Goal: Task Accomplishment & Management: Use online tool/utility

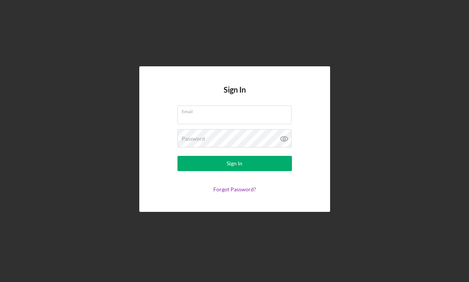
click at [0, 282] on com-1password-button at bounding box center [0, 282] width 0 height 0
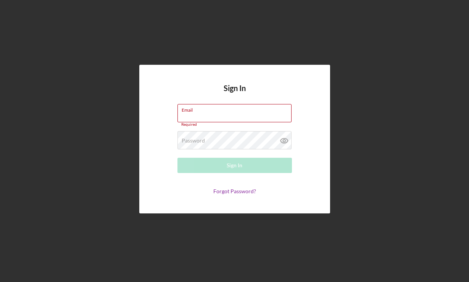
type input "[PERSON_NAME][EMAIL_ADDRESS][DOMAIN_NAME]"
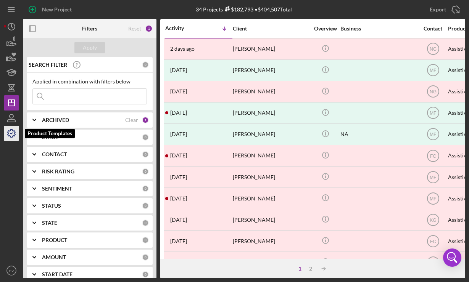
click at [11, 134] on polyline "button" at bounding box center [12, 133] width 2 height 1
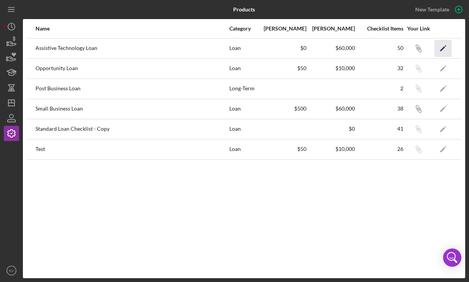
click at [446, 48] on icon "Icon/Edit" at bounding box center [442, 48] width 17 height 17
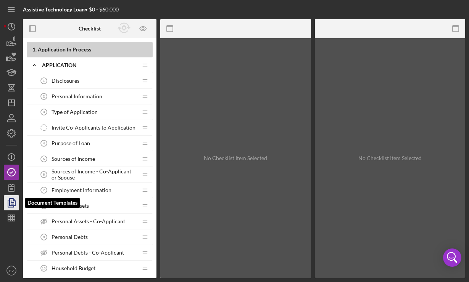
click at [10, 202] on polygon "button" at bounding box center [13, 202] width 6 height 7
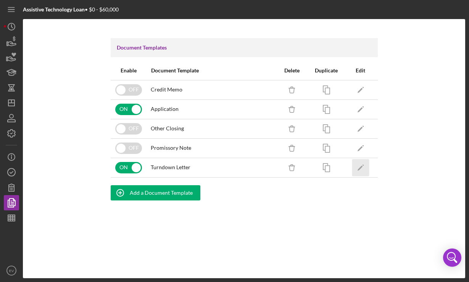
click at [361, 170] on icon "Icon/Edit" at bounding box center [360, 167] width 17 height 17
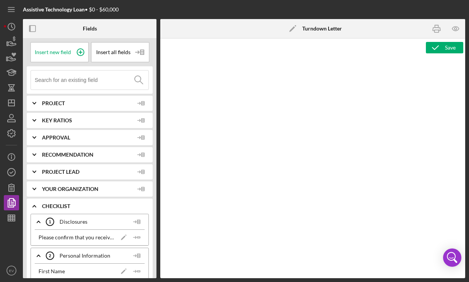
type textarea "<p style="margin: 0in; font-size: 12pt; font-family: Arial, sans-serif;"><br><i…"
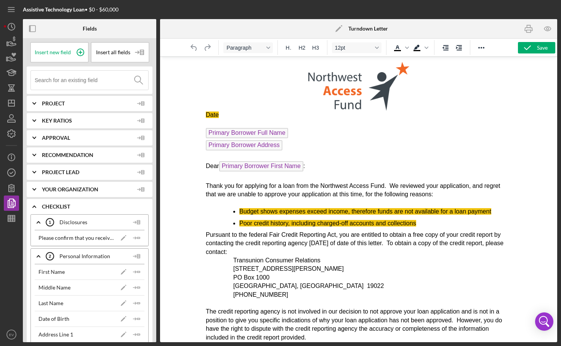
scroll to position [14, 0]
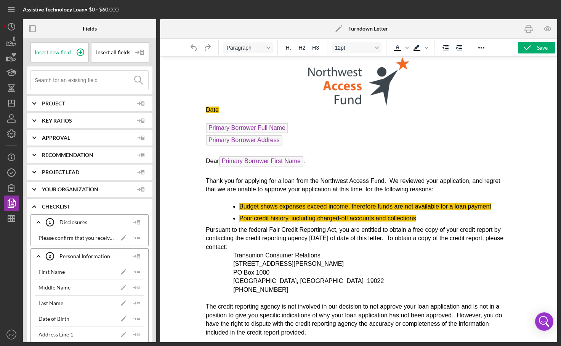
drag, startPoint x: 249, startPoint y: 207, endPoint x: 404, endPoint y: 220, distance: 156.2
click at [404, 220] on ul "Budget shows expenses exceed income, therefore funds are not available for a lo…" at bounding box center [359, 212] width 306 height 20
click at [379, 218] on span "Poor credit history, including charged-off accounts and collections" at bounding box center [328, 218] width 177 height 6
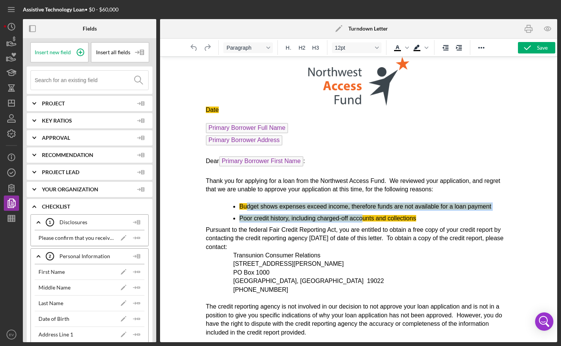
drag, startPoint x: 247, startPoint y: 204, endPoint x: 362, endPoint y: 214, distance: 115.7
click at [362, 214] on ul "Budget shows expenses exceed income, therefore funds are not available for a lo…" at bounding box center [359, 212] width 306 height 20
click at [362, 214] on li "Poor credit history, including charged-off accounts and collections" at bounding box center [376, 218] width 272 height 8
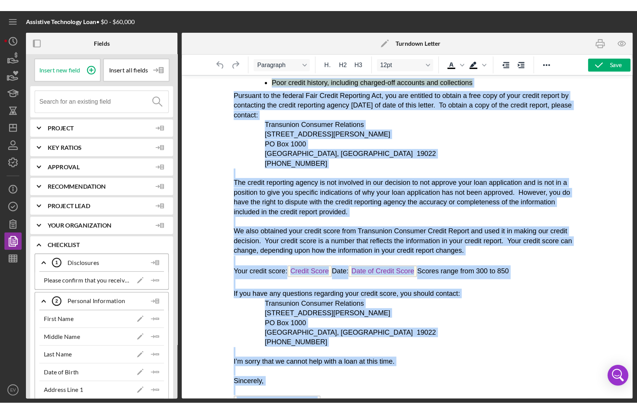
scroll to position [0, 0]
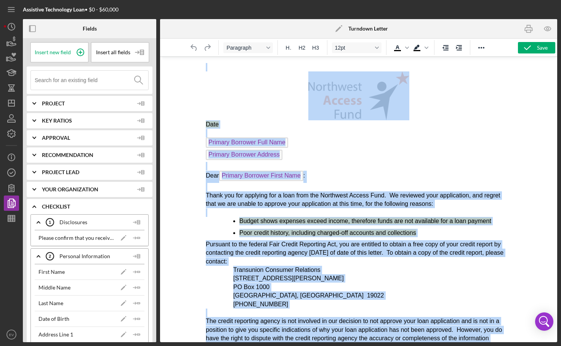
click at [233, 72] on p "Rich Text Area. Press ALT-0 for help." at bounding box center [359, 91] width 306 height 57
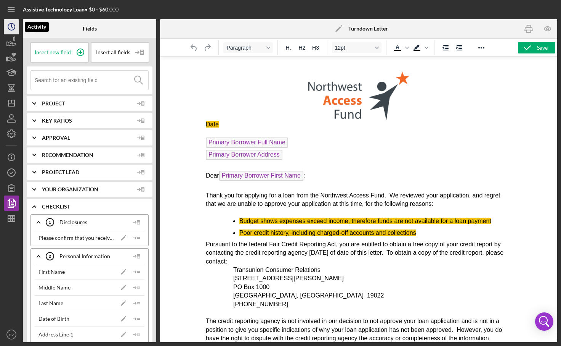
click at [9, 26] on icon "Icon/History" at bounding box center [11, 26] width 19 height 19
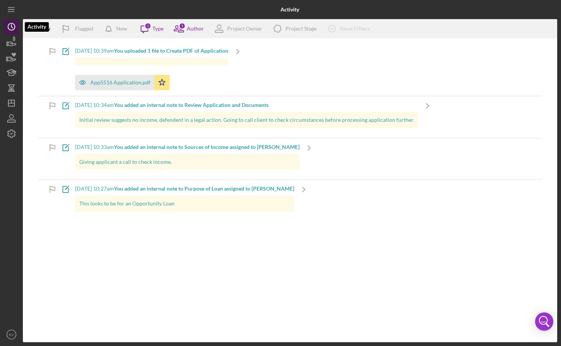
click at [8, 25] on circle "button" at bounding box center [11, 26] width 7 height 7
click at [8, 10] on line "button" at bounding box center [11, 10] width 6 height 0
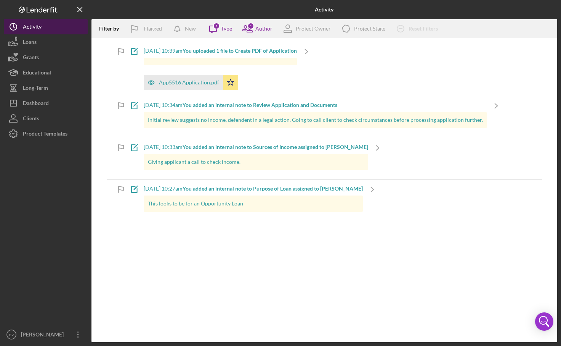
click at [35, 24] on div "Activity" at bounding box center [32, 27] width 19 height 17
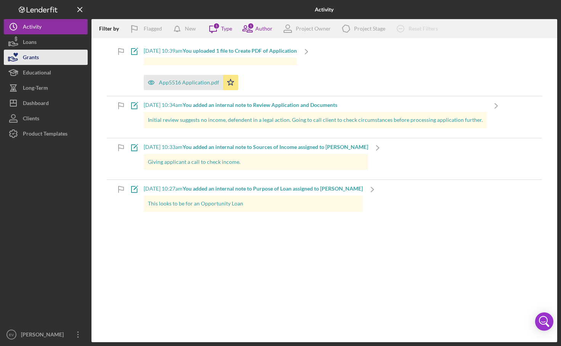
drag, startPoint x: 36, startPoint y: 47, endPoint x: 82, endPoint y: 52, distance: 46.8
click at [36, 47] on div "Loans" at bounding box center [30, 42] width 14 height 17
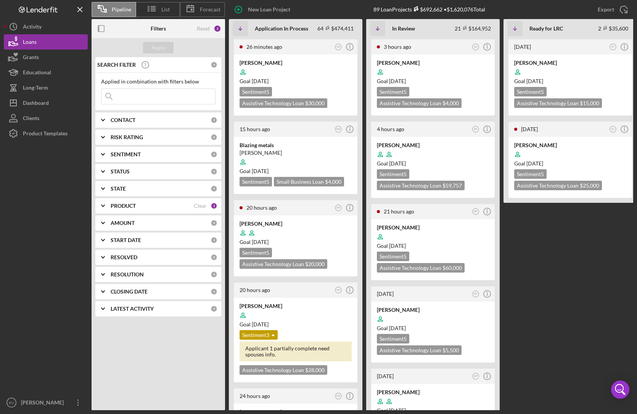
drag, startPoint x: 131, startPoint y: 165, endPoint x: 150, endPoint y: 168, distance: 19.6
click at [131, 165] on div "STATUS 0" at bounding box center [164, 171] width 107 height 15
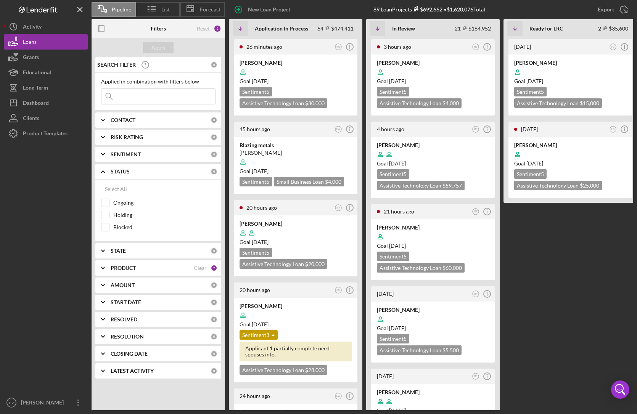
click at [141, 151] on div "SENTIMENT 0" at bounding box center [164, 154] width 107 height 7
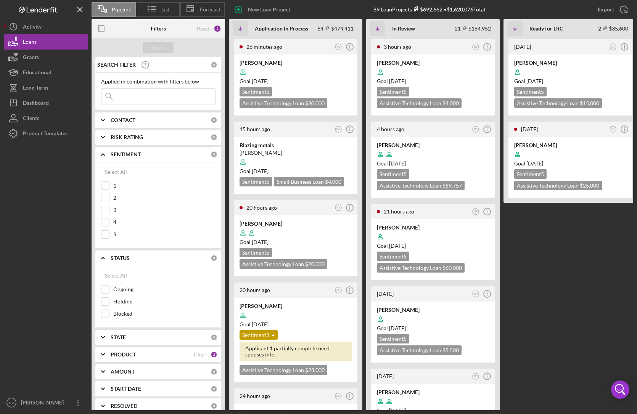
click at [144, 137] on div "RISK RATING" at bounding box center [161, 137] width 100 height 6
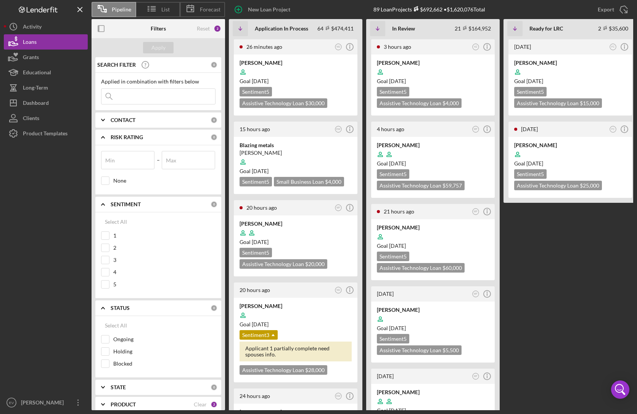
click at [145, 124] on div "CONTACT 0" at bounding box center [164, 120] width 107 height 15
